Goal: Task Accomplishment & Management: Complete application form

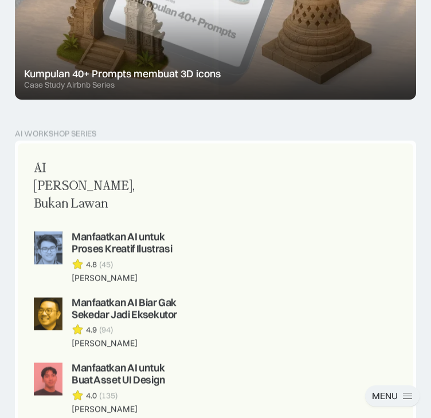
scroll to position [1175, 0]
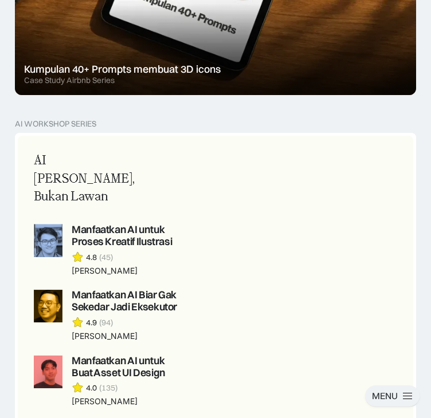
click at [0, 0] on div "Jobs" at bounding box center [0, 0] width 0 height 0
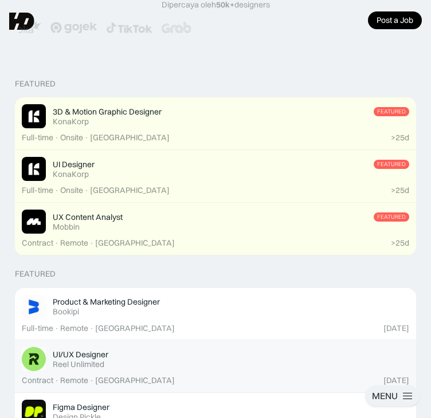
scroll to position [144, 0]
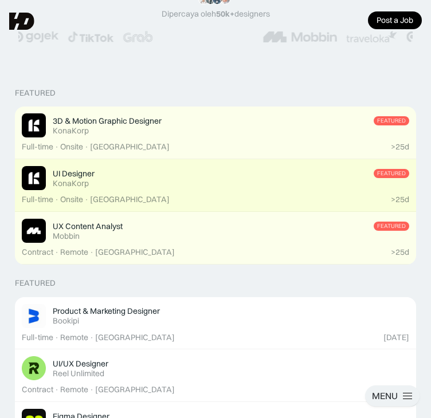
click at [200, 190] on div "UI Designer Featured KonaKorp" at bounding box center [215, 178] width 387 height 24
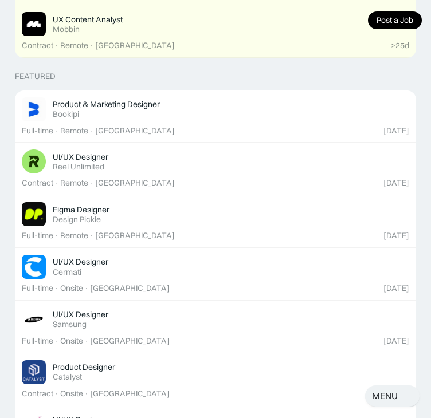
scroll to position [352, 0]
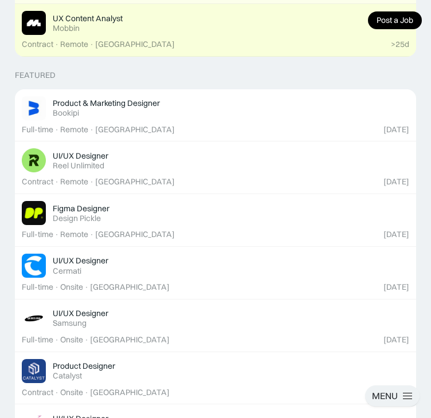
click at [105, 23] on div "UX Content Analyst" at bounding box center [88, 18] width 70 height 10
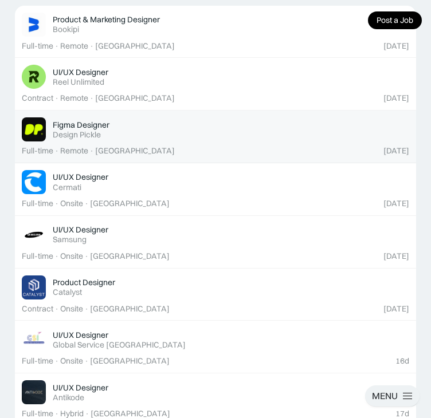
scroll to position [436, 0]
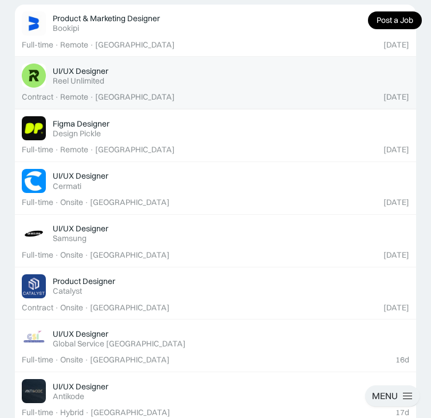
click at [99, 88] on div "UI/UX Designer Featured Reel Unlimited" at bounding box center [215, 76] width 387 height 24
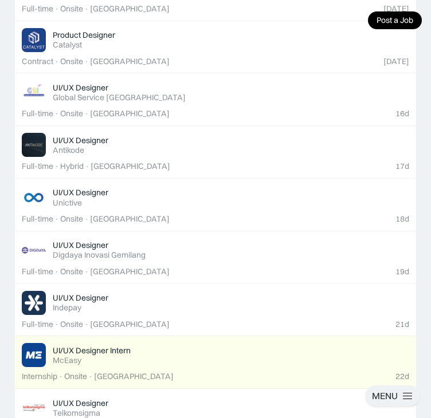
scroll to position [684, 0]
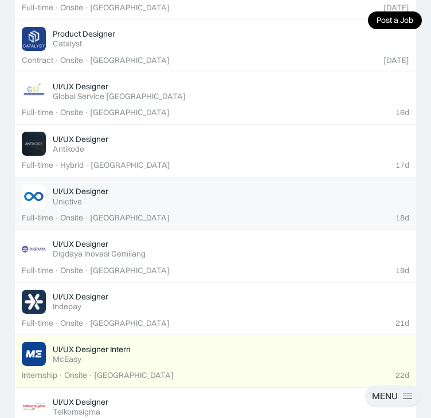
click at [86, 186] on div "UI/UX Designer" at bounding box center [81, 191] width 56 height 10
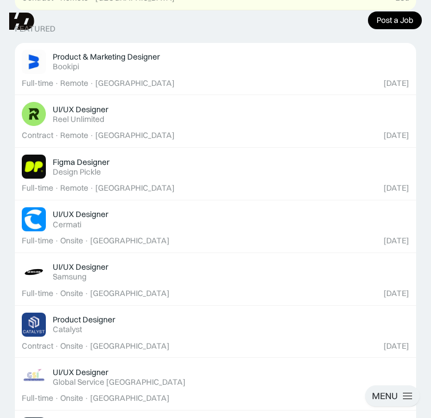
scroll to position [383, 0]
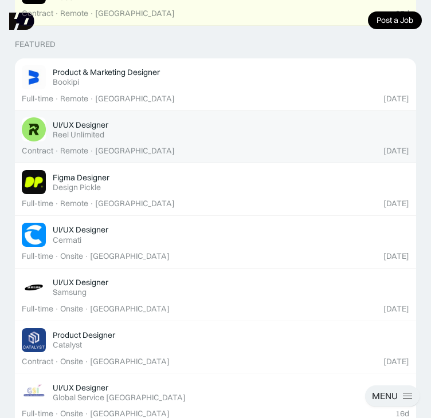
click at [128, 141] on div "UI/UX Designer Featured Reel Unlimited" at bounding box center [215, 129] width 387 height 24
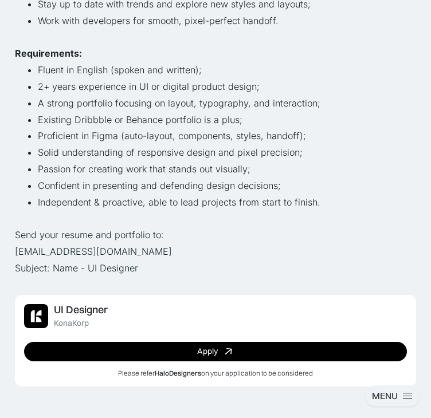
scroll to position [413, 0]
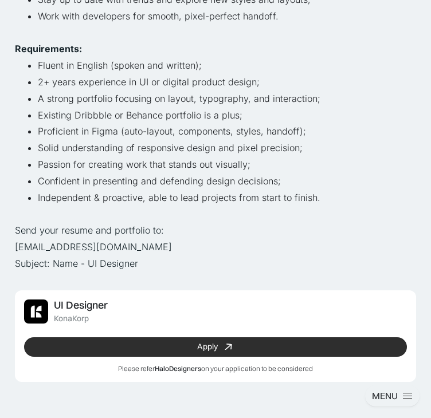
click at [186, 344] on link "Apply" at bounding box center [215, 346] width 383 height 19
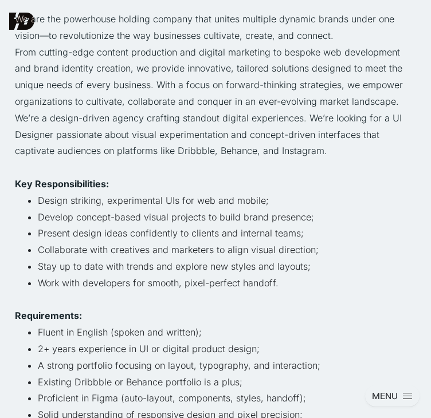
scroll to position [0, 0]
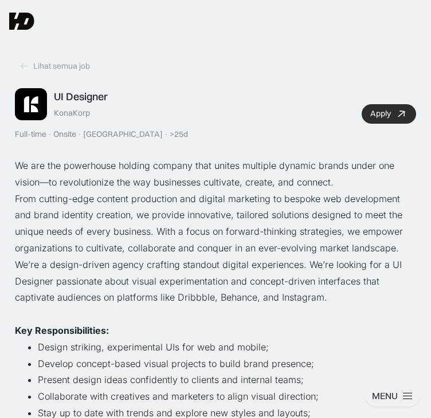
click at [367, 120] on link "Apply" at bounding box center [388, 113] width 54 height 19
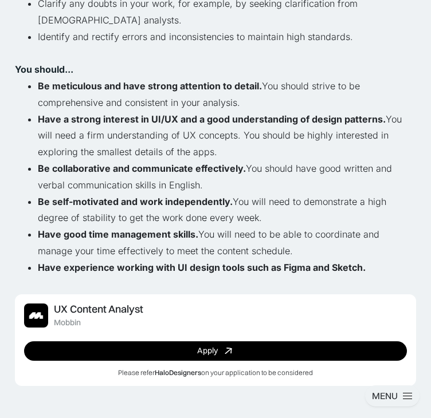
scroll to position [641, 0]
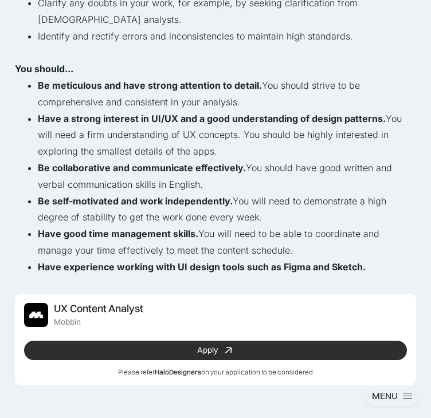
click at [142, 341] on link "Apply" at bounding box center [215, 350] width 383 height 19
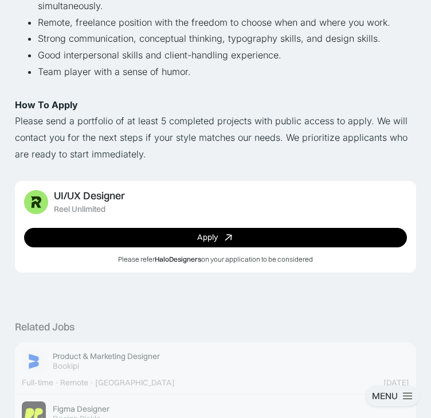
scroll to position [903, 0]
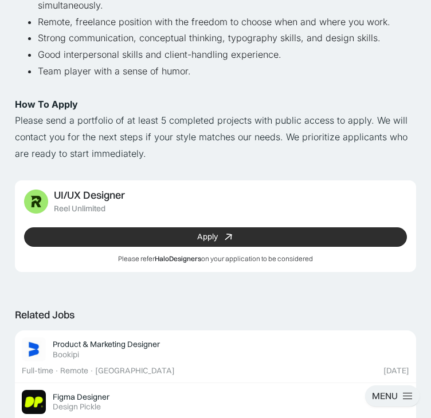
click at [124, 244] on link "Apply" at bounding box center [215, 236] width 383 height 19
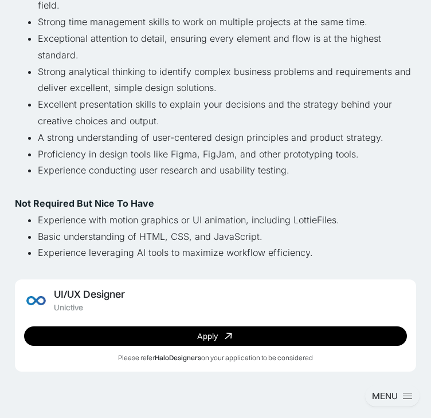
scroll to position [458, 0]
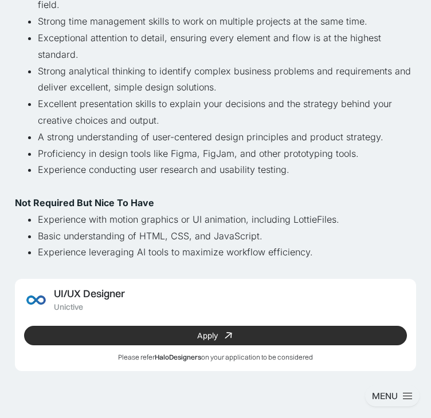
click at [104, 332] on link "Apply" at bounding box center [215, 335] width 383 height 19
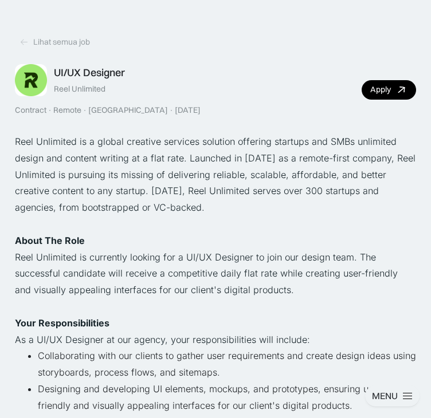
scroll to position [64, 0]
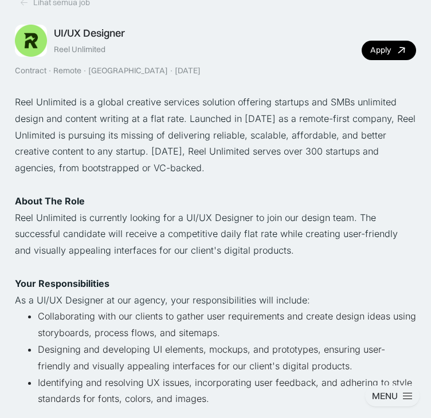
click at [65, 210] on p "‍ About The Role ‍" at bounding box center [215, 201] width 401 height 17
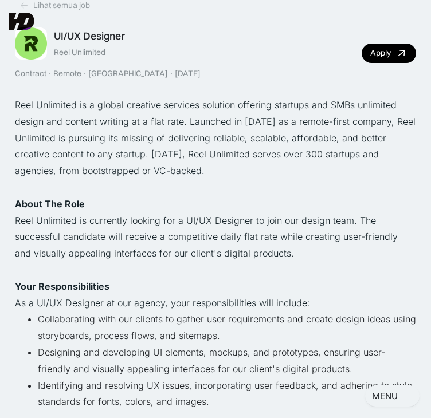
scroll to position [60, 0]
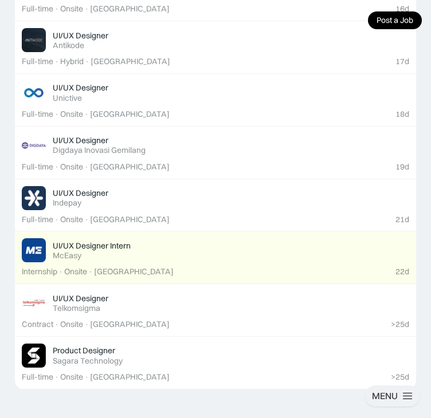
scroll to position [788, 0]
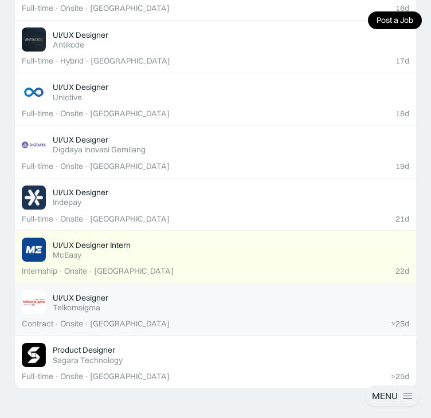
click at [190, 290] on div "UI/UX Designer Featured Telkomsigma" at bounding box center [215, 302] width 387 height 24
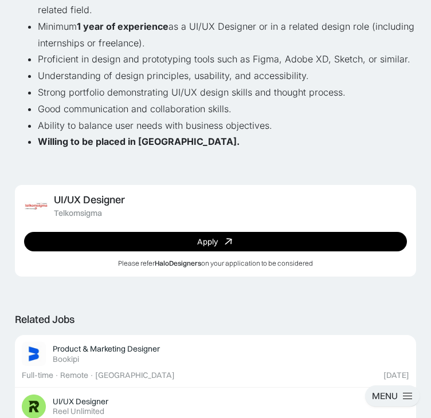
scroll to position [487, 0]
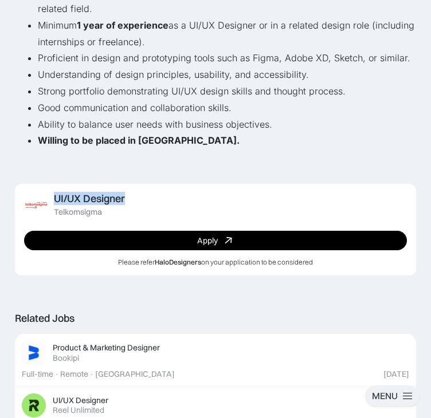
drag, startPoint x: 131, startPoint y: 203, endPoint x: 55, endPoint y: 202, distance: 76.2
click at [55, 202] on div "UI/UX Designer Telkomsigma Apply Please refer HaloDesigners on your application…" at bounding box center [215, 230] width 401 height 92
copy div "UI/UX Designer"
drag, startPoint x: 54, startPoint y: 216, endPoint x: 103, endPoint y: 215, distance: 49.3
click at [103, 215] on div "UI/UX Designer Telkomsigma" at bounding box center [89, 205] width 71 height 24
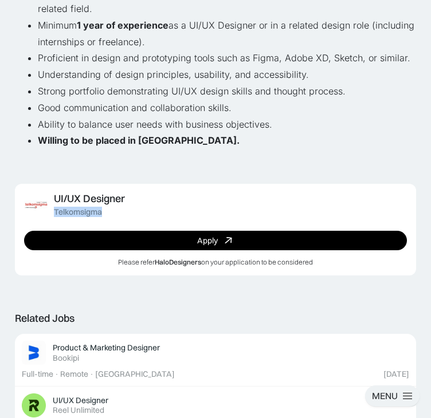
copy div "Telkomsigma"
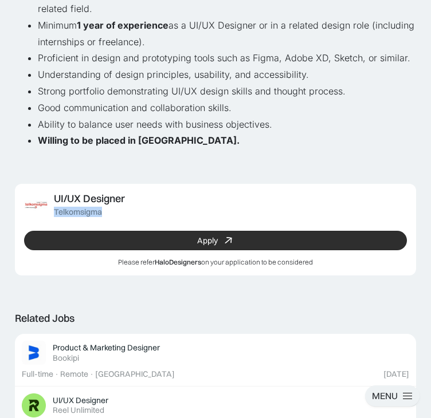
click at [90, 250] on link "Apply" at bounding box center [215, 240] width 383 height 19
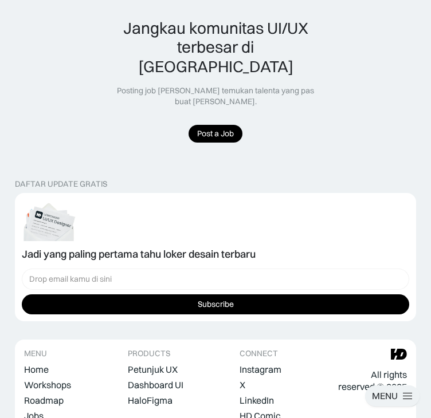
scroll to position [1179, 0]
